Goal: Find specific page/section: Find specific page/section

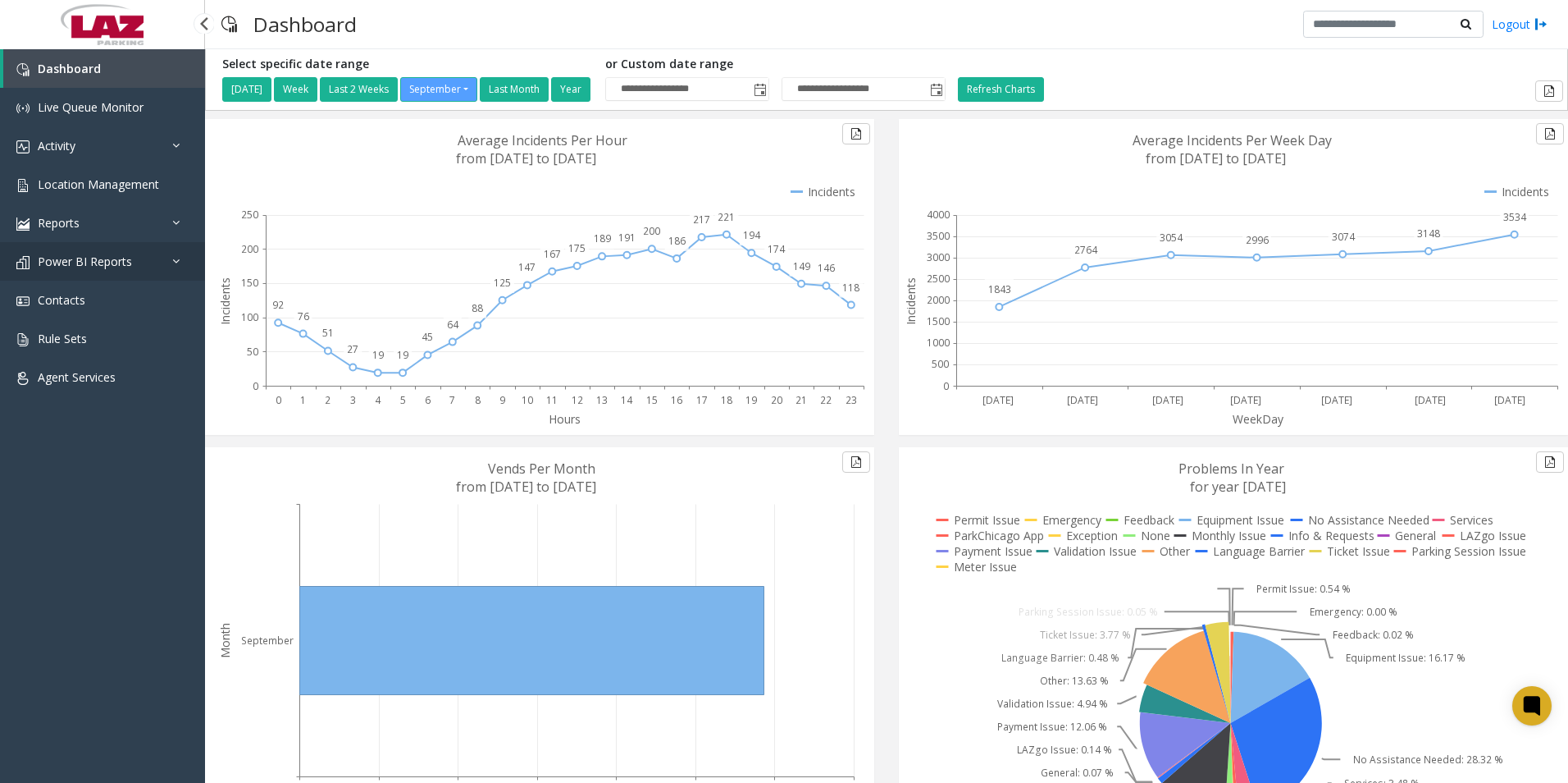
click at [82, 257] on span "Power BI Reports" at bounding box center [85, 262] width 94 height 15
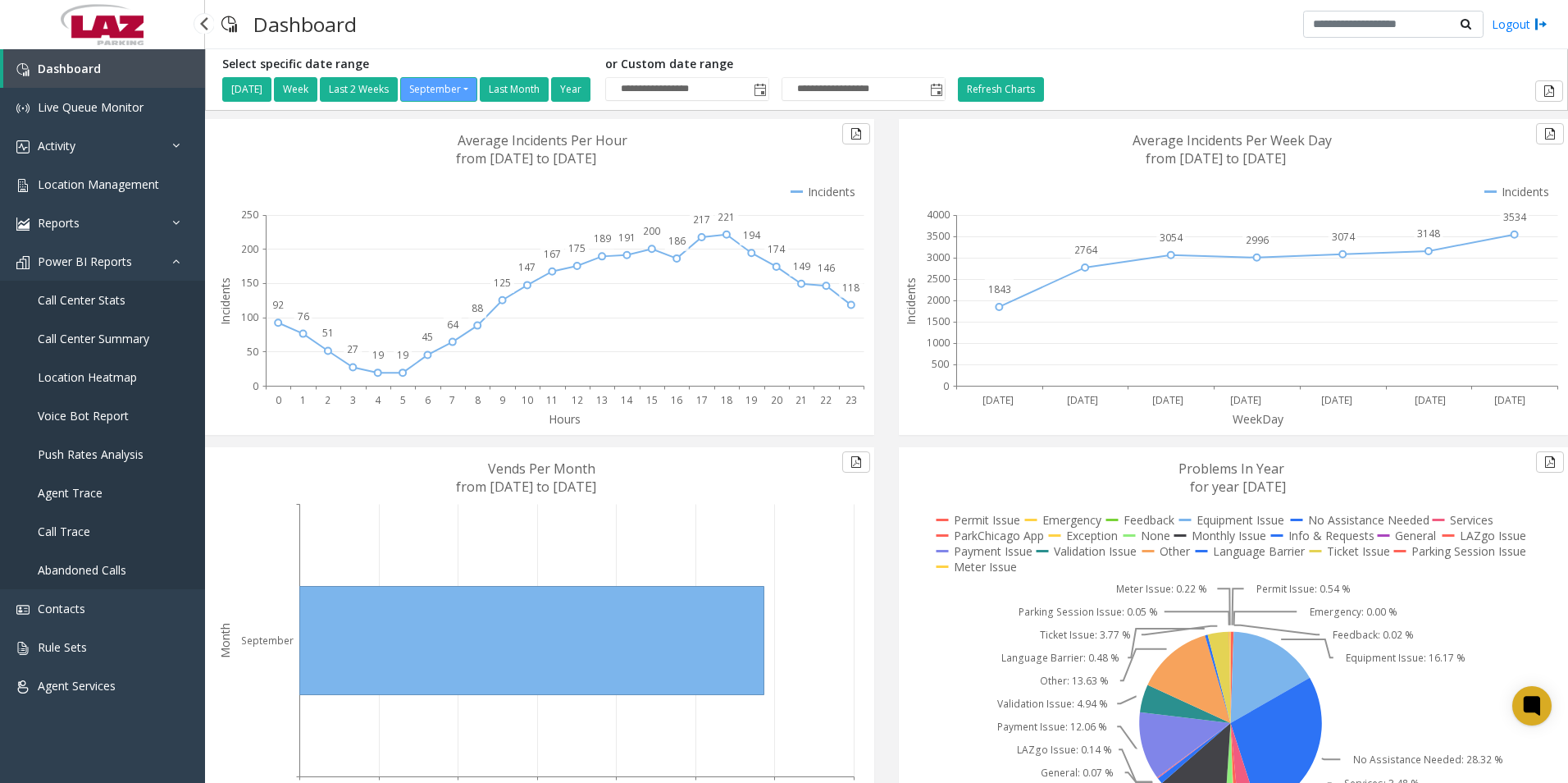
click at [103, 339] on span "Call Center Summary" at bounding box center [93, 339] width 112 height 15
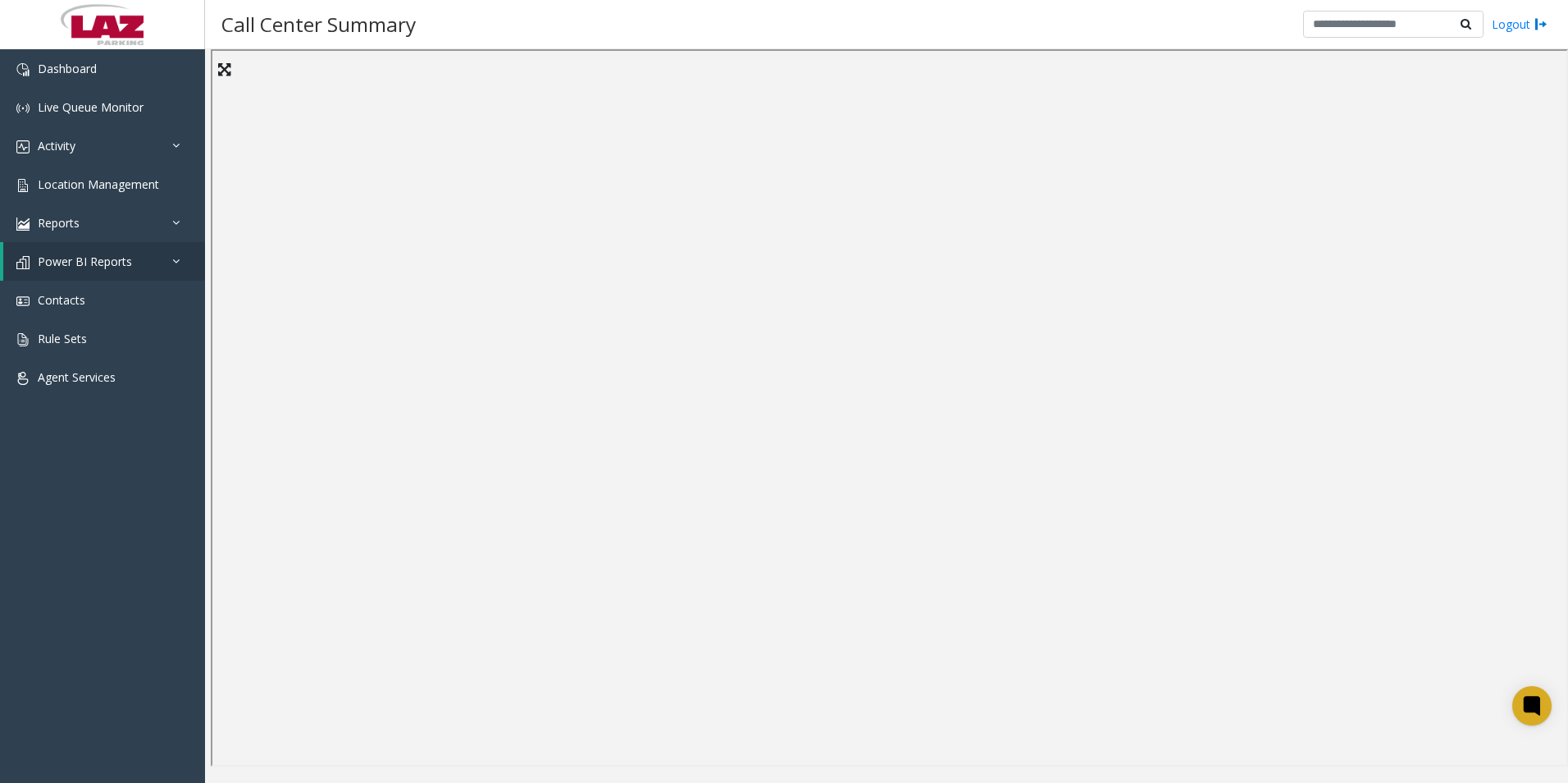
click at [1025, 19] on div "Call Center Summary Logout" at bounding box center [886, 25] width 1363 height 50
click at [1567, 93] on iframe at bounding box center [890, 408] width 1358 height 717
